Goal: Find specific page/section: Find specific page/section

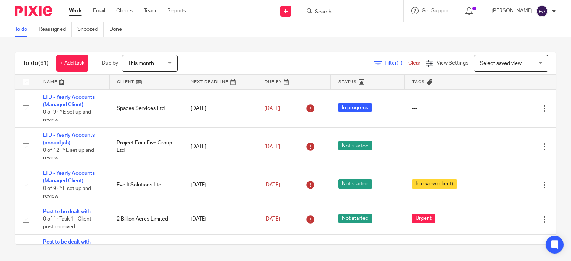
click at [360, 8] on form at bounding box center [353, 10] width 79 height 9
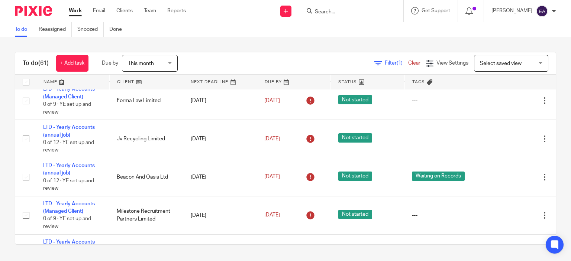
scroll to position [684, 0]
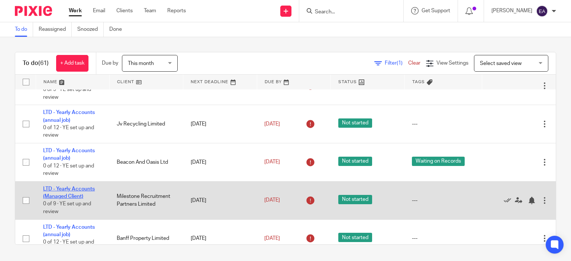
click at [66, 199] on link "LTD - Yearly Accounts (Managed Client)" at bounding box center [69, 193] width 52 height 13
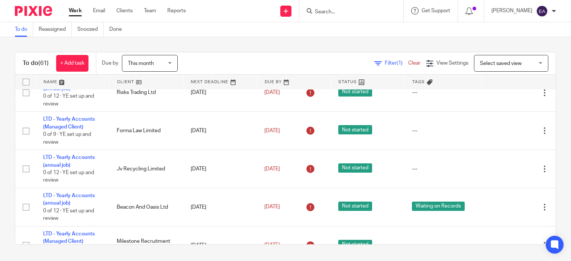
scroll to position [787, 0]
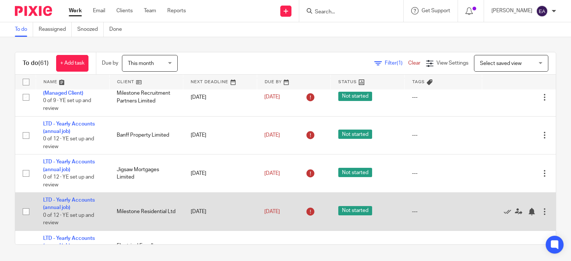
click at [64, 208] on td "LTD - Yearly Accounts (annual job) 0 of 12 · YE set up and review" at bounding box center [73, 212] width 74 height 38
click at [63, 210] on link "LTD - Yearly Accounts (annual job)" at bounding box center [69, 204] width 52 height 13
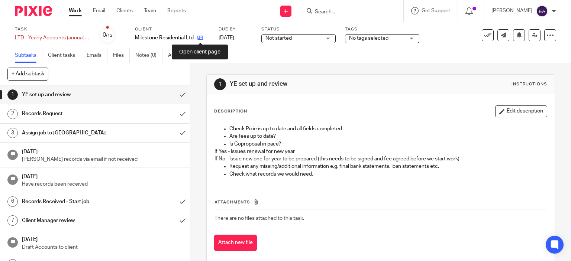
click at [202, 38] on icon at bounding box center [200, 38] width 6 height 6
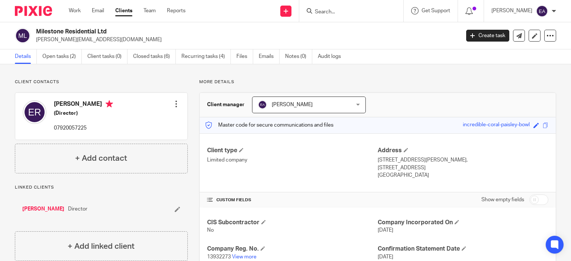
drag, startPoint x: 36, startPoint y: 38, endPoint x: 123, endPoint y: 41, distance: 87.4
click at [123, 41] on p "[PERSON_NAME][EMAIL_ADDRESS][DOMAIN_NAME]" at bounding box center [245, 39] width 419 height 7
copy p "[PERSON_NAME][EMAIL_ADDRESS][DOMAIN_NAME]"
click at [36, 30] on h2 "Milestone Residential Ltd" at bounding box center [203, 32] width 335 height 8
drag, startPoint x: 36, startPoint y: 30, endPoint x: 110, endPoint y: 29, distance: 73.2
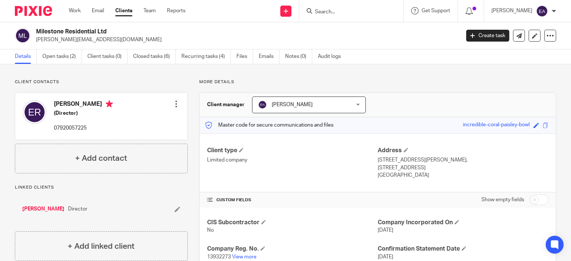
click at [110, 29] on h2 "Milestone Residential Ltd" at bounding box center [203, 32] width 335 height 8
copy h2 "Milestone Residential Ltd"
click at [248, 256] on link "View more" at bounding box center [244, 257] width 25 height 5
click at [73, 10] on link "Work" at bounding box center [75, 10] width 12 height 7
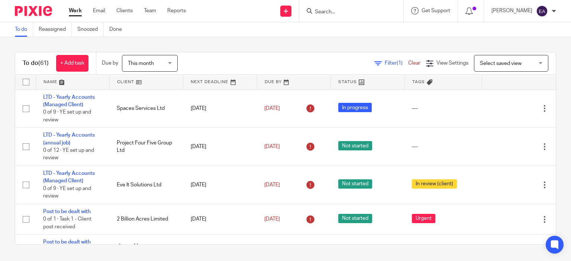
click at [358, 10] on input "Search" at bounding box center [347, 12] width 67 height 7
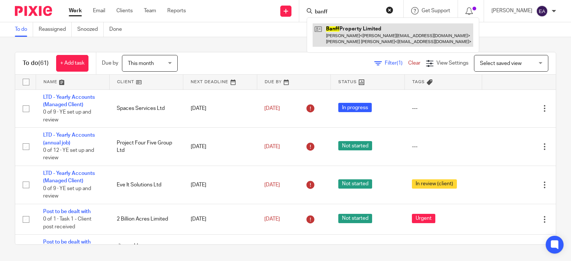
type input "banff"
click at [365, 35] on link at bounding box center [393, 34] width 161 height 23
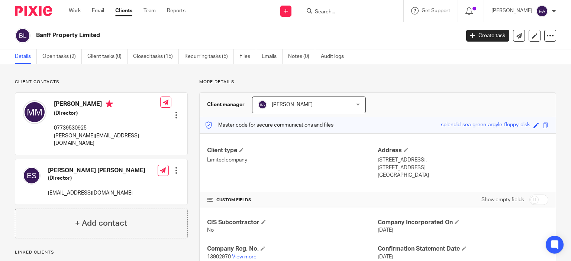
click at [354, 14] on input "Search" at bounding box center [347, 12] width 67 height 7
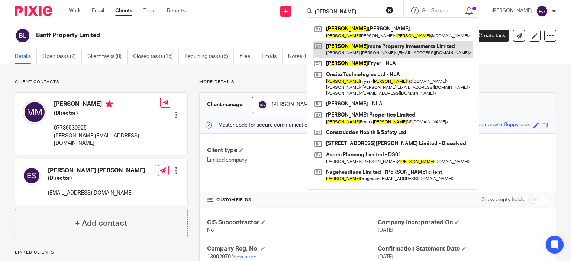
type input "ross"
click at [370, 50] on link at bounding box center [393, 49] width 161 height 17
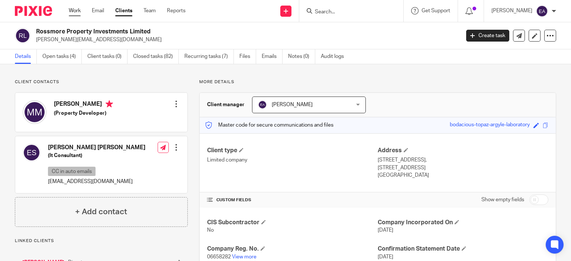
click at [71, 10] on link "Work" at bounding box center [75, 10] width 12 height 7
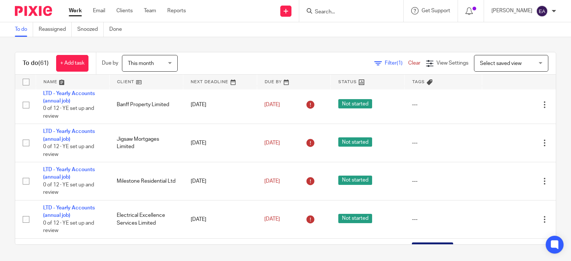
scroll to position [832, 0]
